Goal: Navigation & Orientation: Find specific page/section

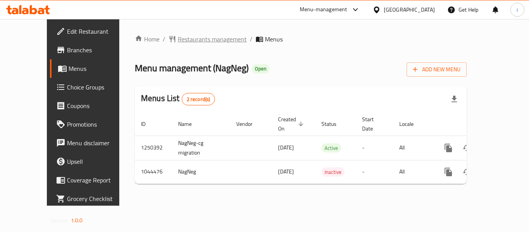
click at [178, 43] on span "Restaurants management" at bounding box center [212, 38] width 69 height 9
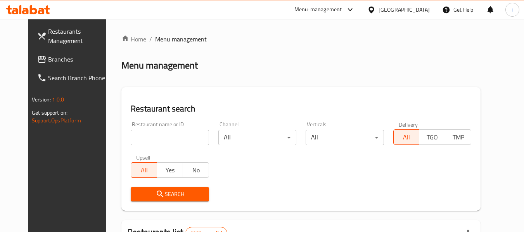
click at [48, 55] on span "Branches" at bounding box center [78, 59] width 61 height 9
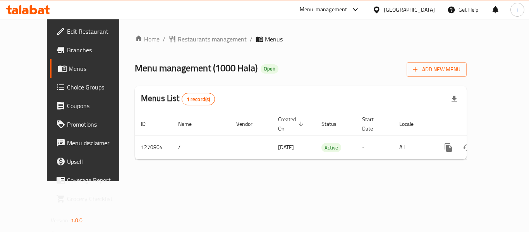
click at [422, 8] on div "Oman" at bounding box center [409, 9] width 51 height 9
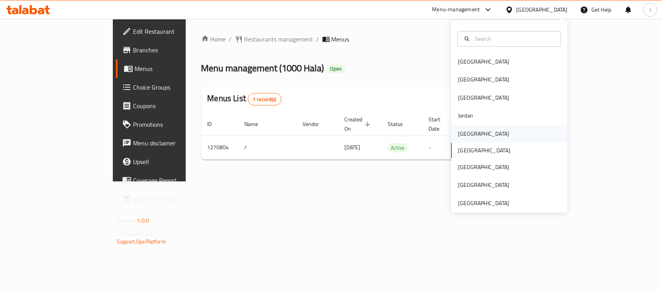
click at [461, 132] on div "[GEOGRAPHIC_DATA]" at bounding box center [483, 133] width 51 height 9
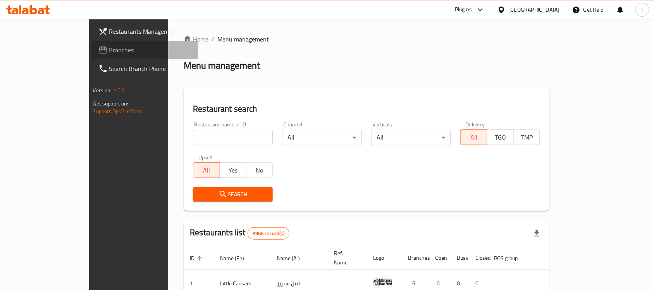
click at [109, 52] on span "Branches" at bounding box center [150, 49] width 83 height 9
